Goal: Task Accomplishment & Management: Manage account settings

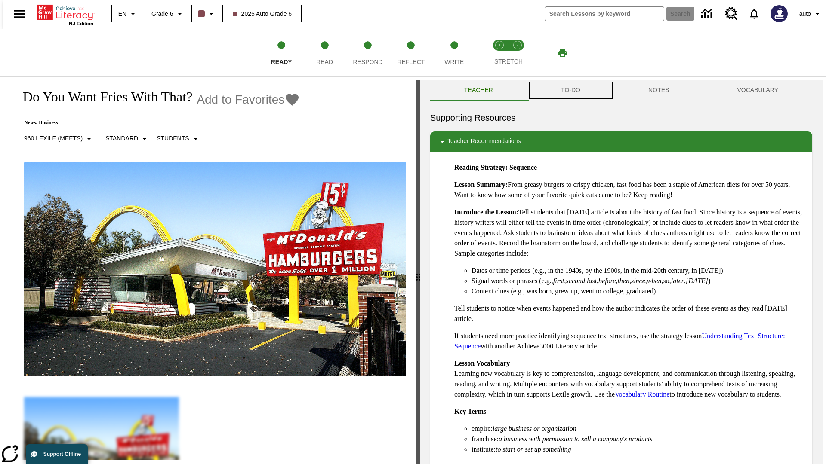
click at [570, 90] on button "TO-DO" at bounding box center [570, 90] width 87 height 21
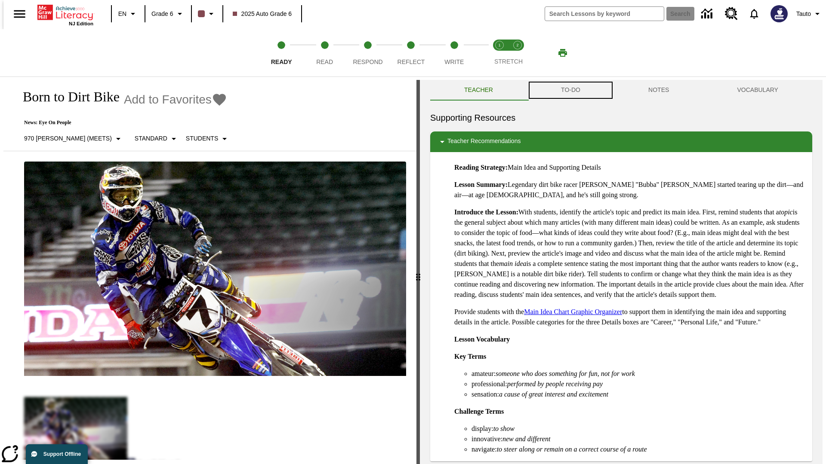
click at [570, 90] on button "TO-DO" at bounding box center [570, 90] width 87 height 21
